Goal: Find specific page/section: Find specific page/section

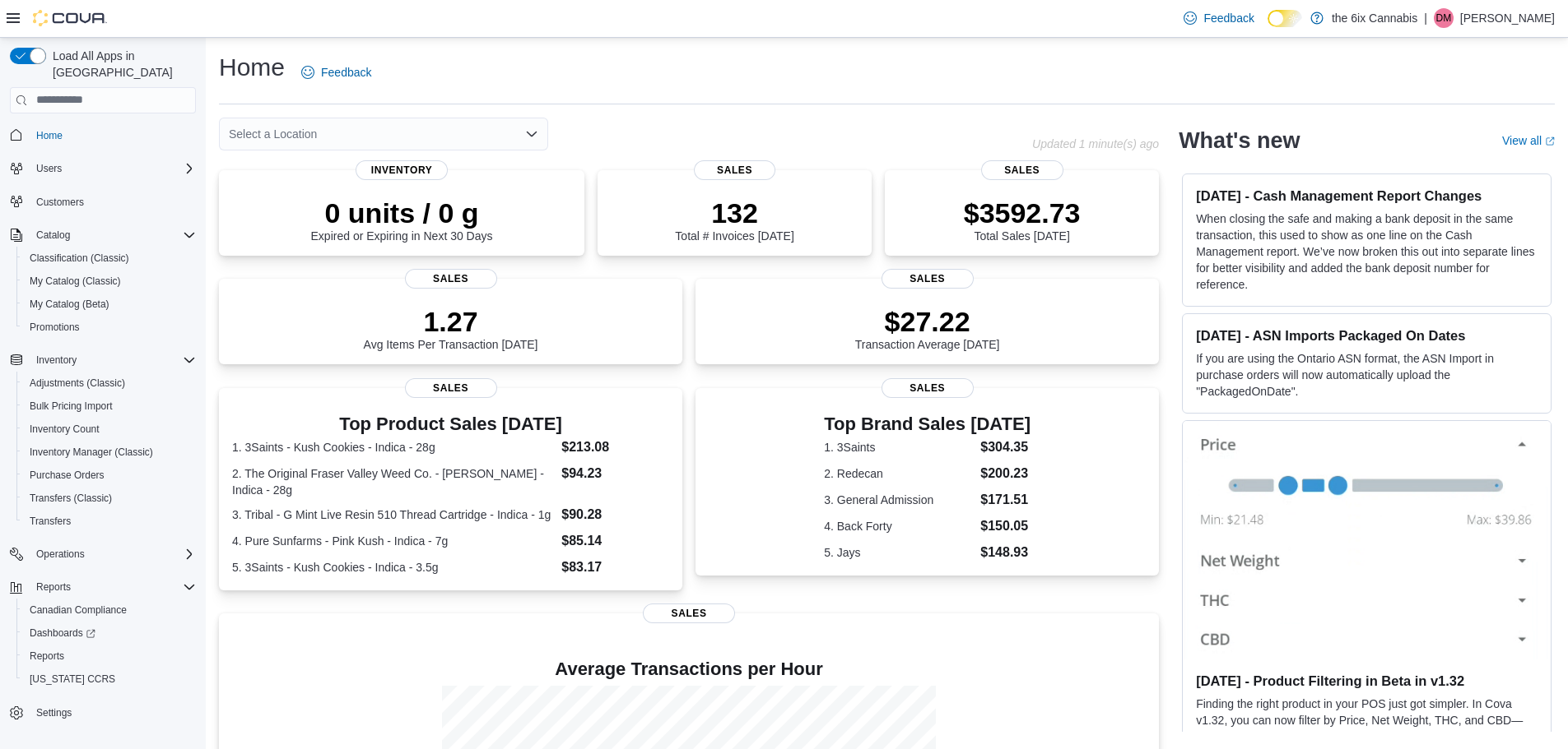
click at [487, 129] on div "Select a Location" at bounding box center [384, 134] width 330 height 33
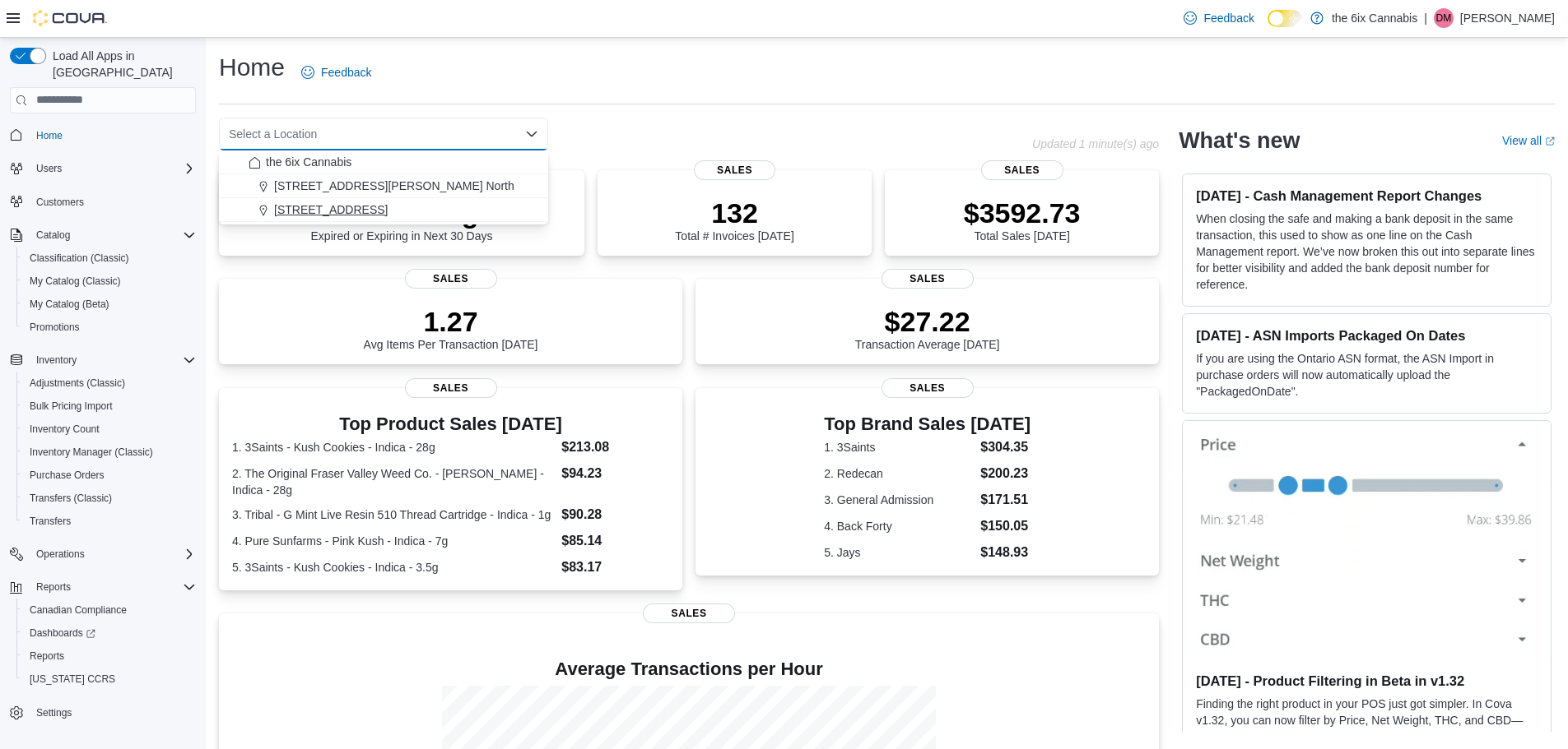
click at [397, 206] on div "[STREET_ADDRESS]" at bounding box center [394, 210] width 290 height 16
